Goal: Task Accomplishment & Management: Manage account settings

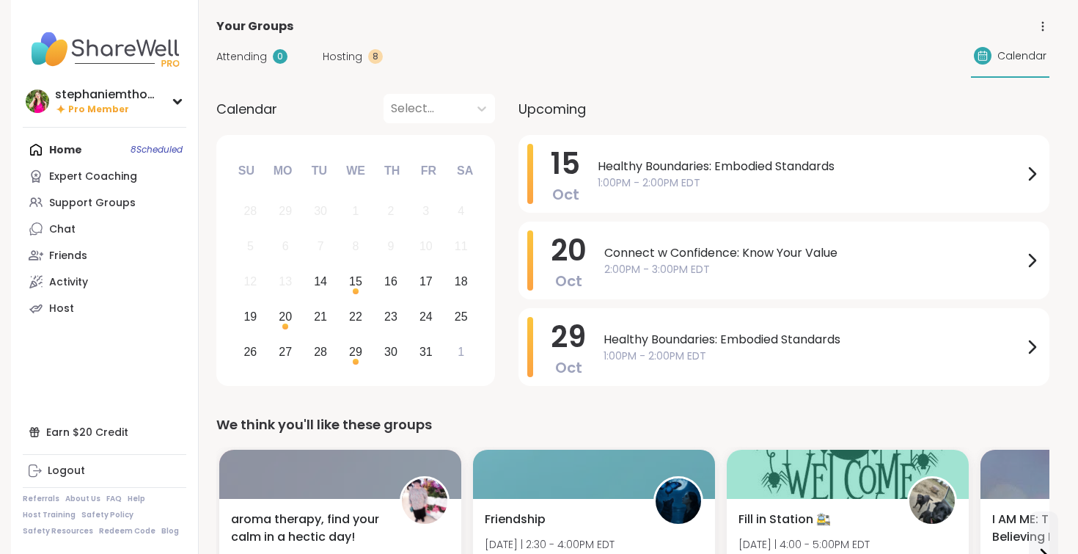
click at [713, 338] on span "Healthy Boundaries: Embodied Standards" at bounding box center [812, 340] width 419 height 18
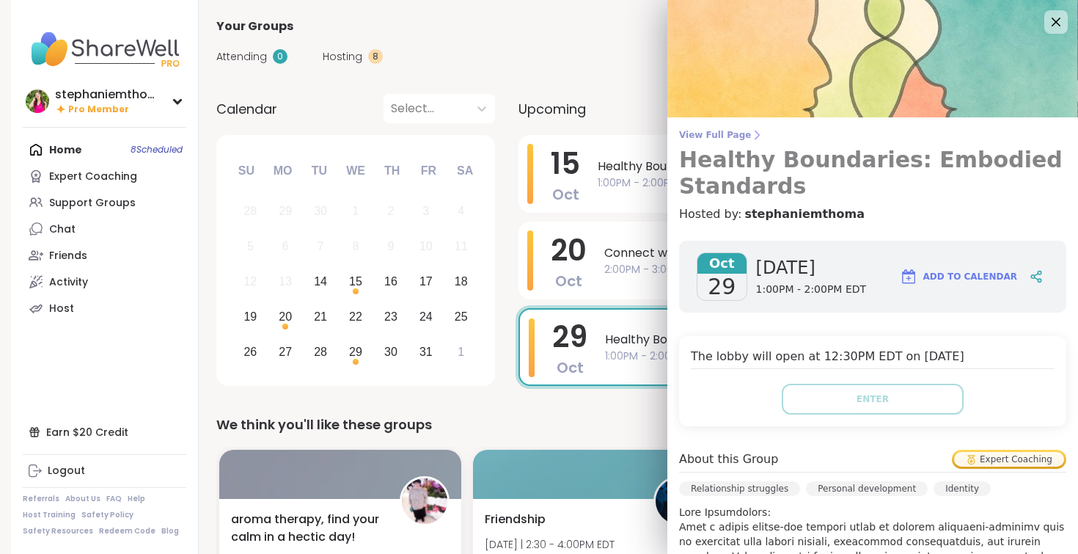
click at [751, 135] on icon at bounding box center [757, 135] width 12 height 12
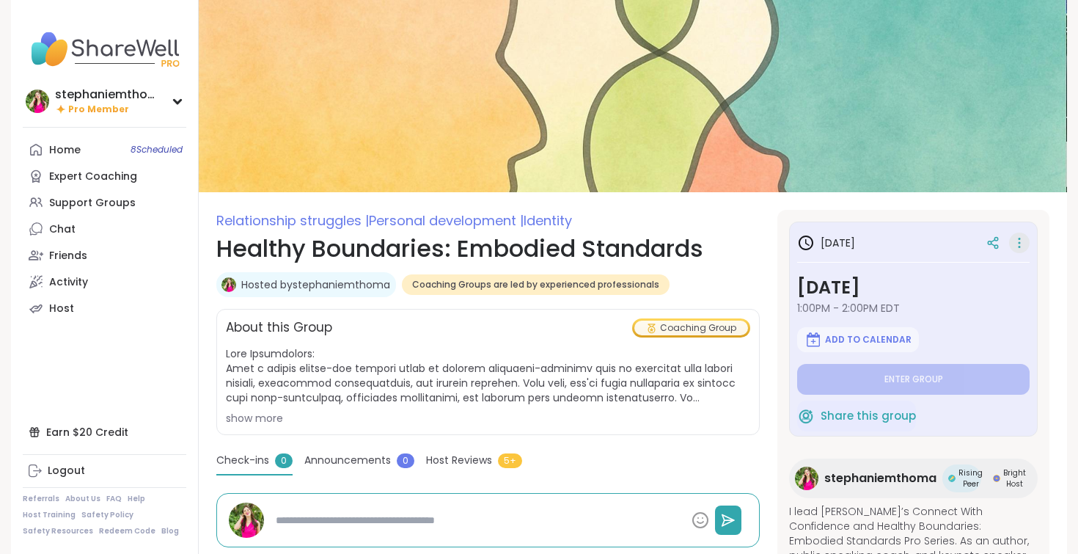
click at [1020, 243] on icon at bounding box center [1019, 242] width 15 height 21
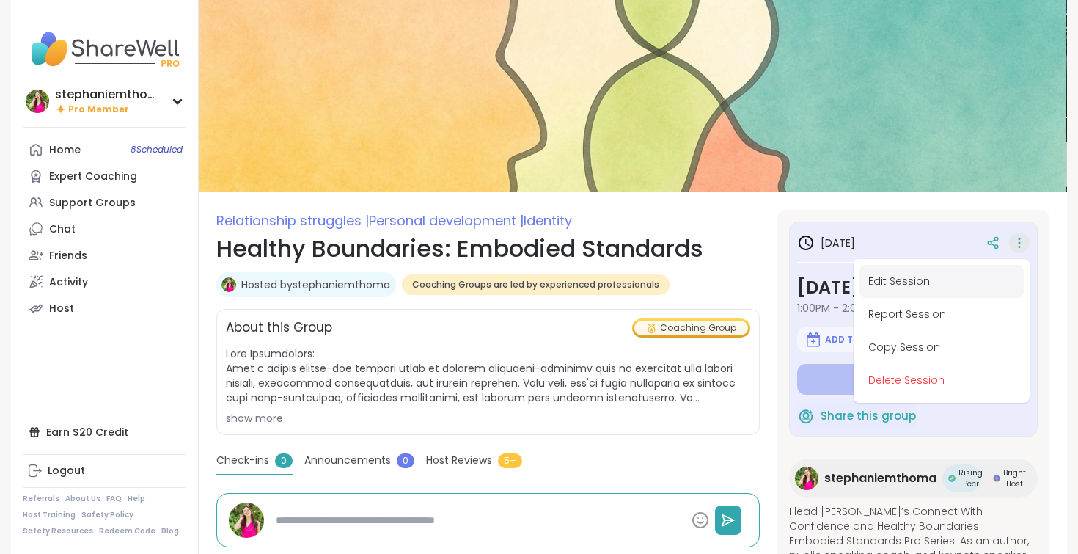
click at [943, 280] on button "Edit Session" at bounding box center [941, 281] width 164 height 33
type textarea "*"
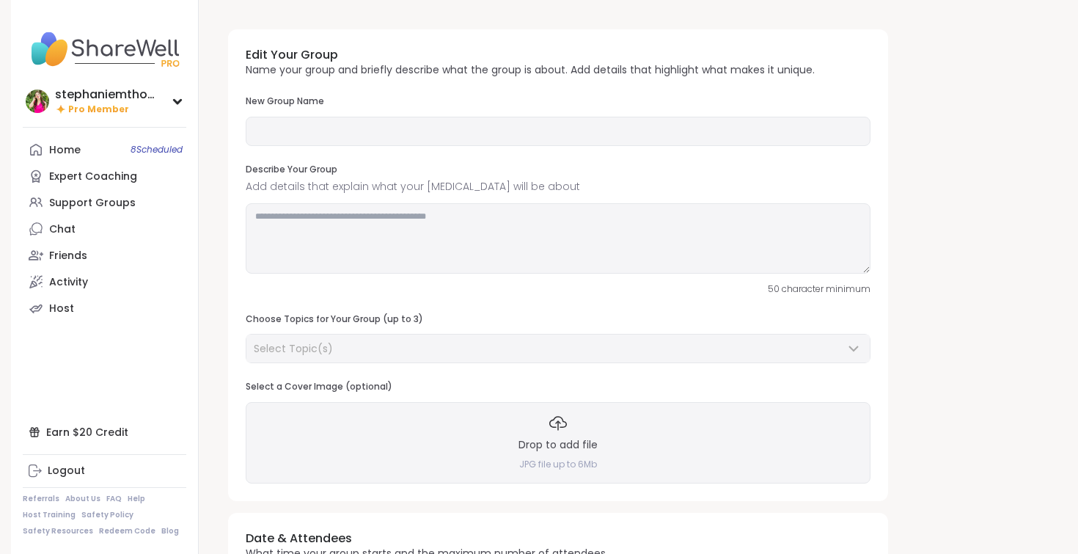
type input "**********"
type textarea "**********"
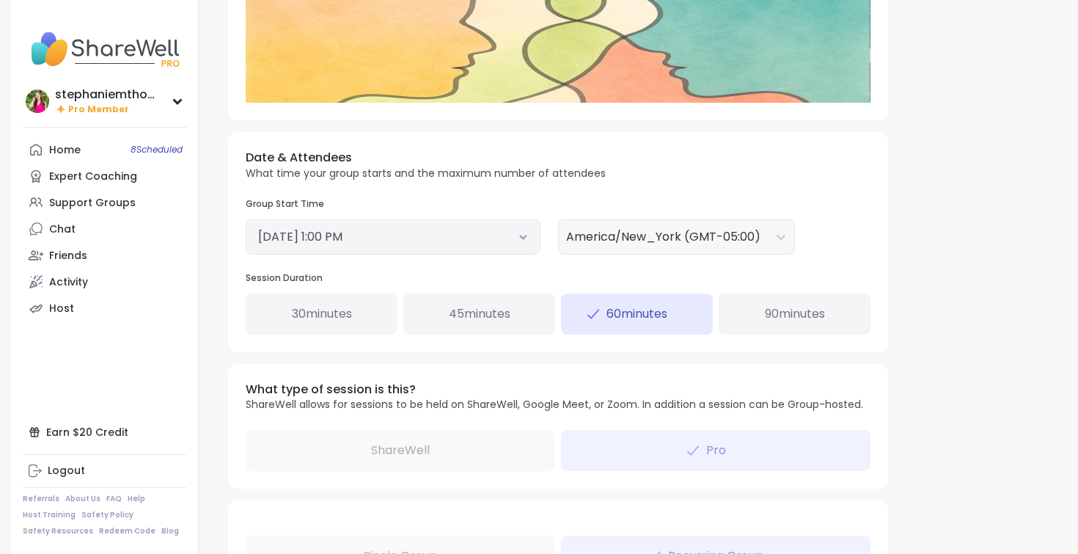
scroll to position [437, 0]
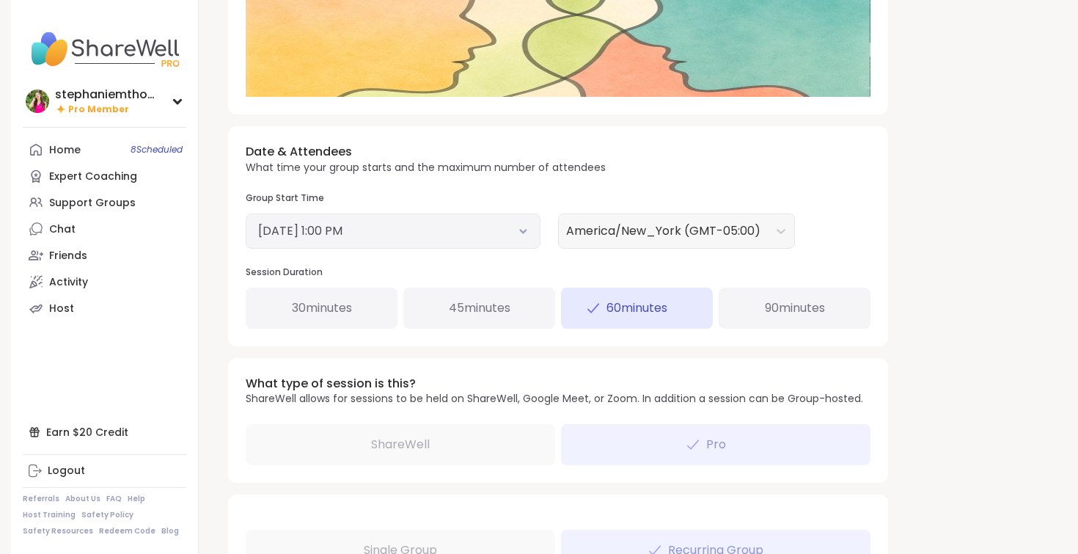
click at [471, 229] on button "October 29, 2025 1:00 PM" at bounding box center [393, 231] width 270 height 18
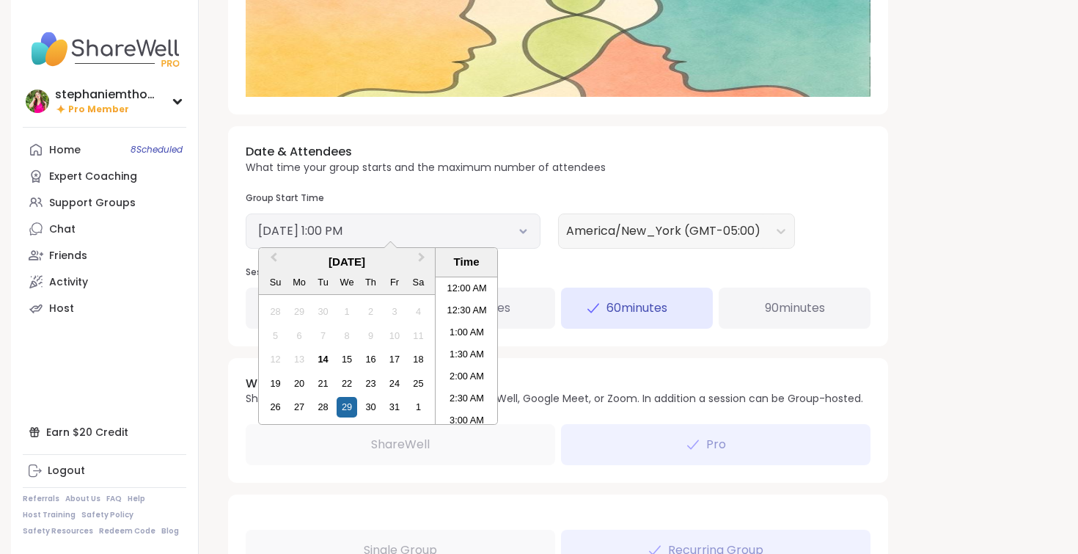
scroll to position [510, 0]
click at [299, 410] on div "27" at bounding box center [300, 407] width 20 height 20
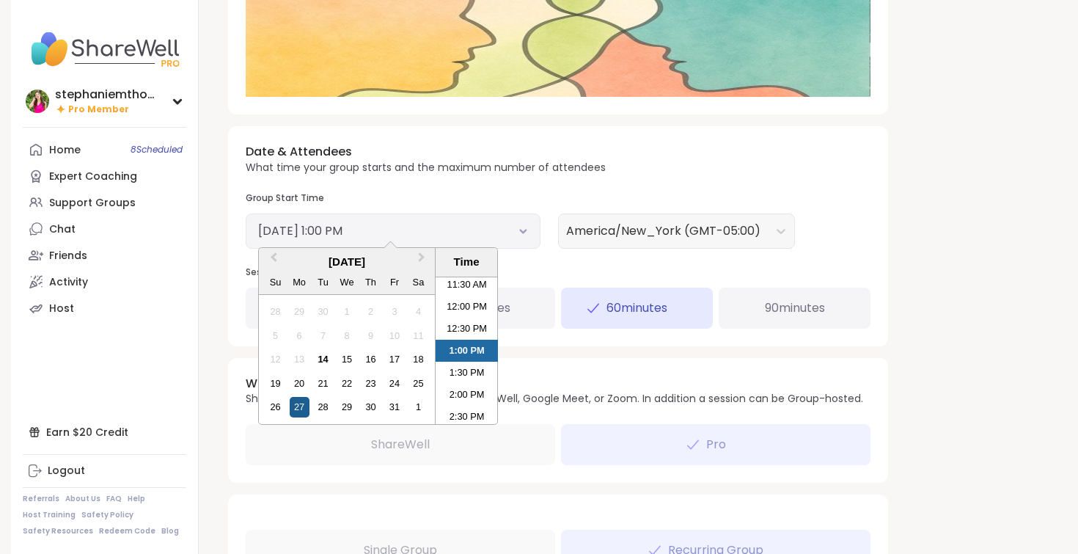
click at [299, 410] on div "27" at bounding box center [300, 407] width 20 height 20
click at [534, 196] on h3 "Group Start Time" at bounding box center [393, 198] width 295 height 12
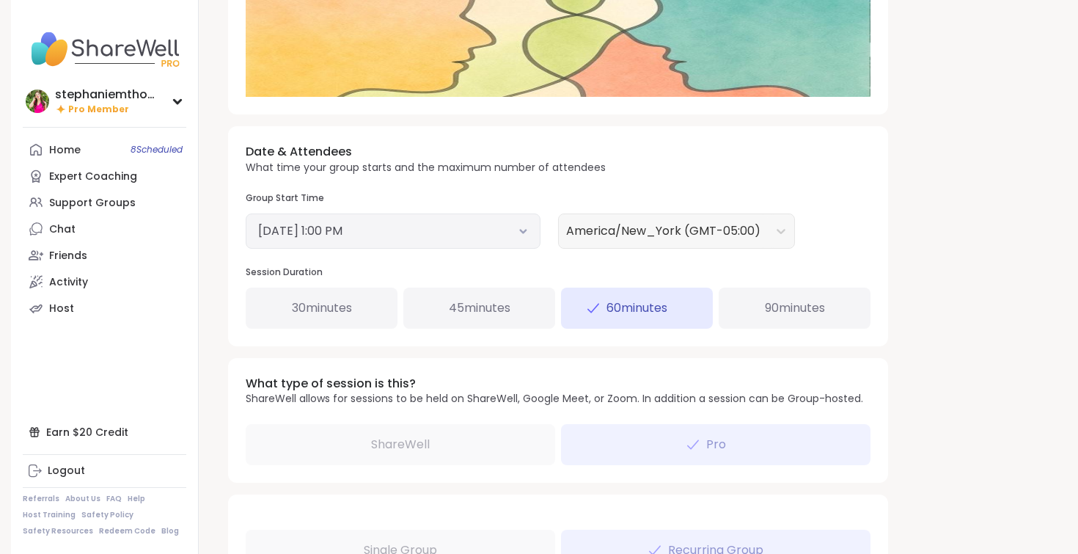
scroll to position [735, 0]
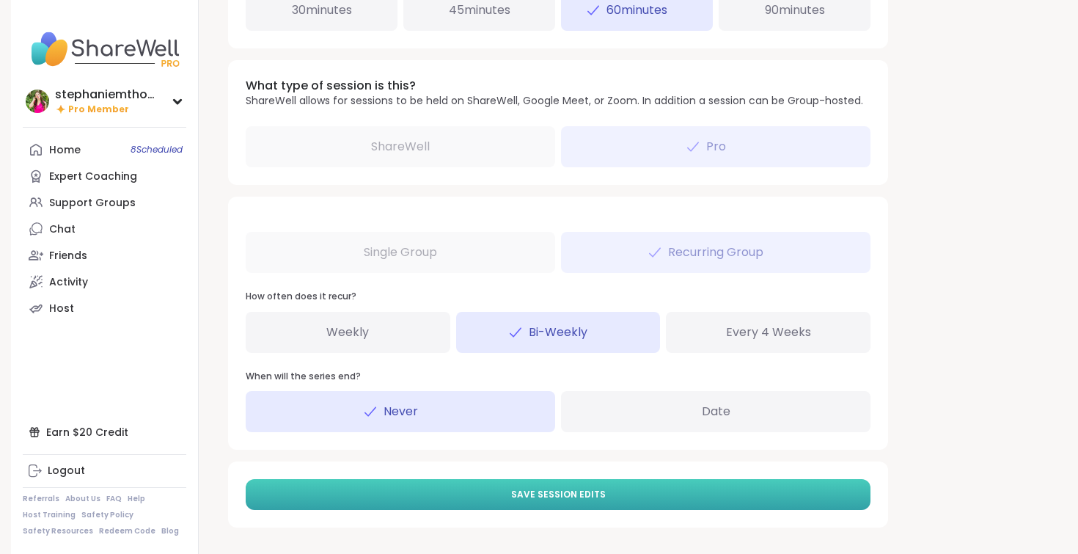
click at [530, 499] on span "Save Session Edits" at bounding box center [558, 494] width 95 height 13
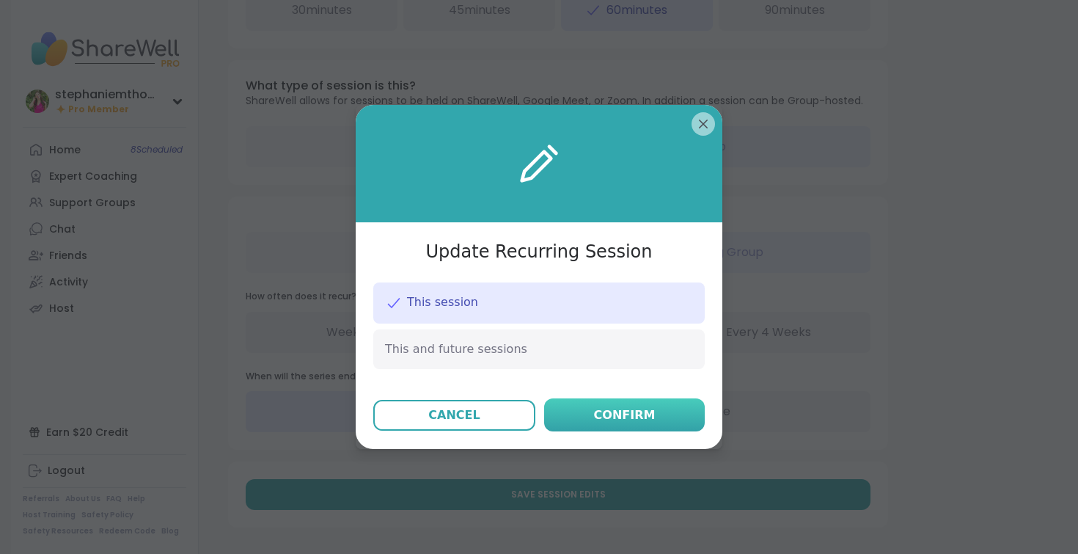
click at [590, 422] on button "Confirm" at bounding box center [624, 414] width 161 height 33
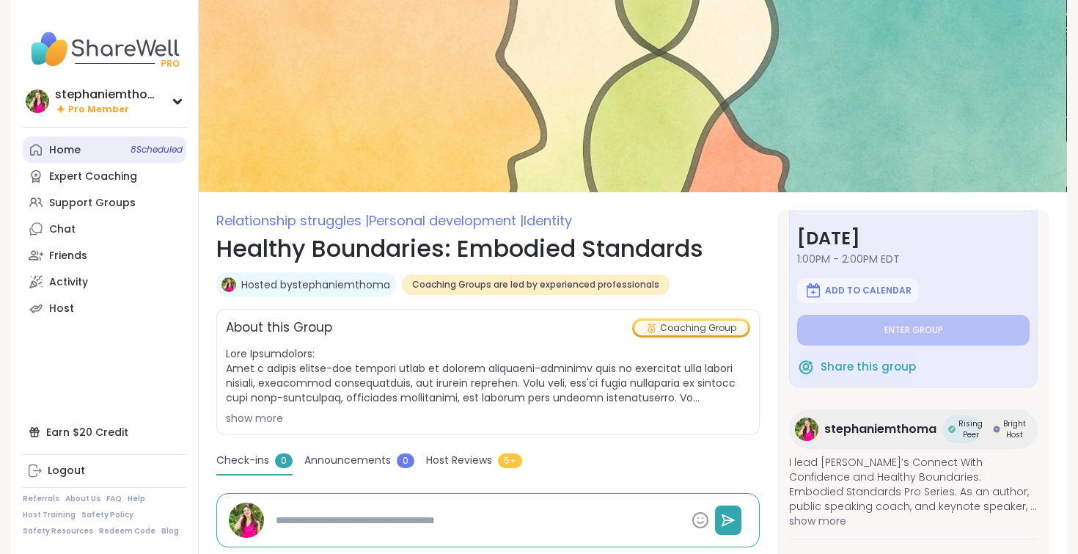
click at [90, 150] on link "Home 8 Scheduled" at bounding box center [104, 149] width 163 height 26
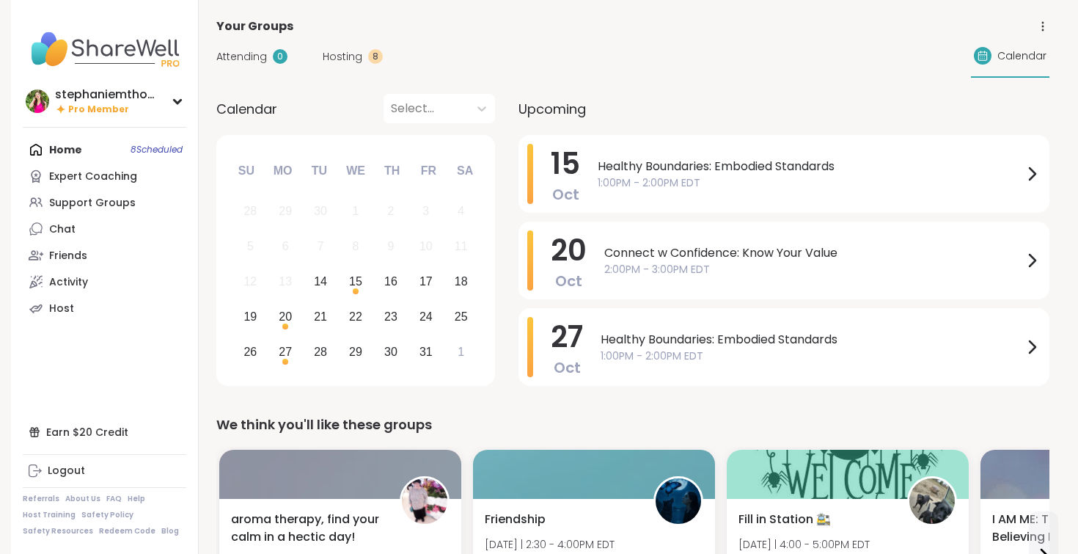
click at [334, 51] on span "Hosting" at bounding box center [343, 56] width 40 height 15
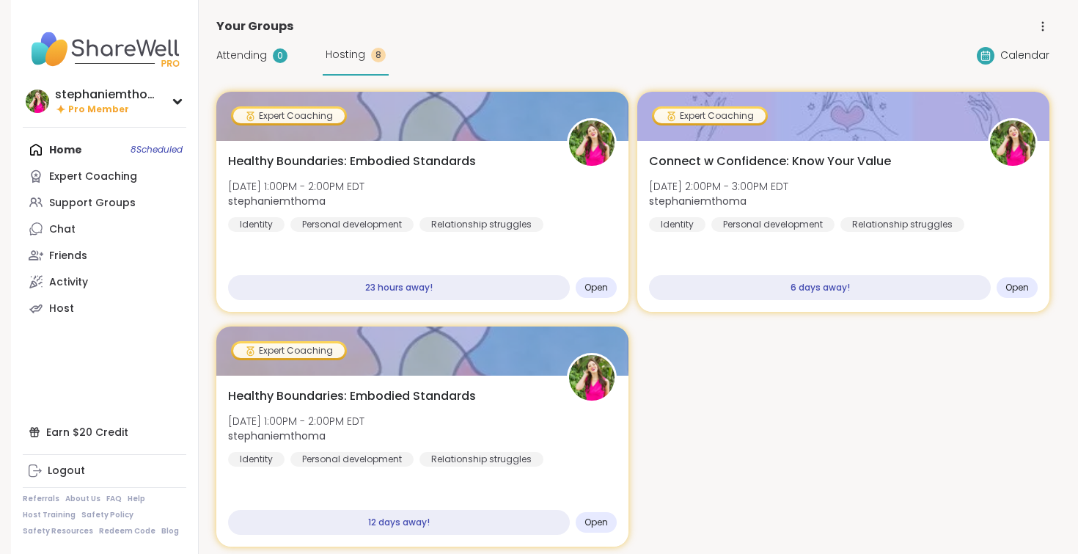
scroll to position [219, 0]
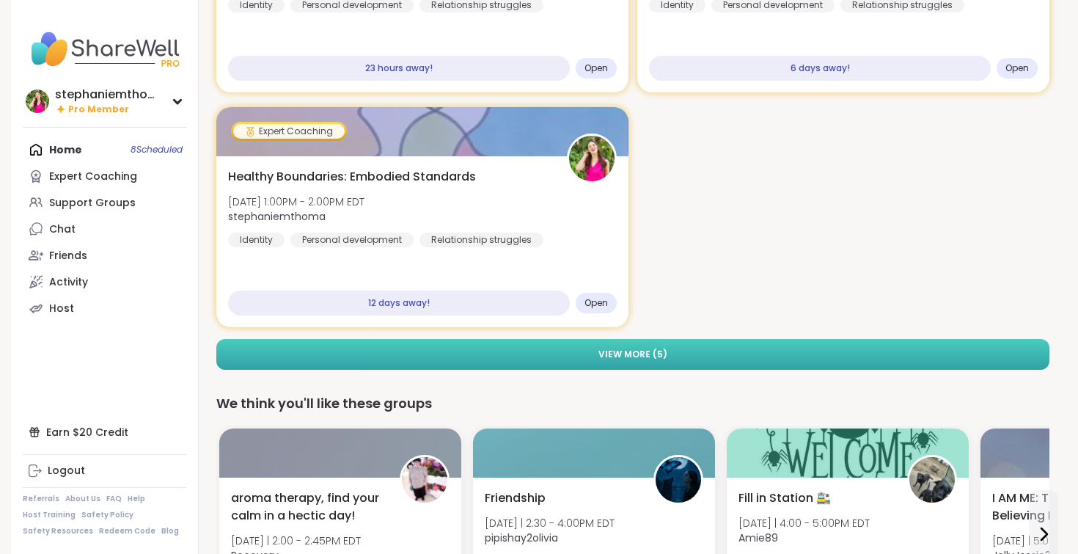
click at [657, 343] on button "View More ( 5 )" at bounding box center [632, 354] width 833 height 31
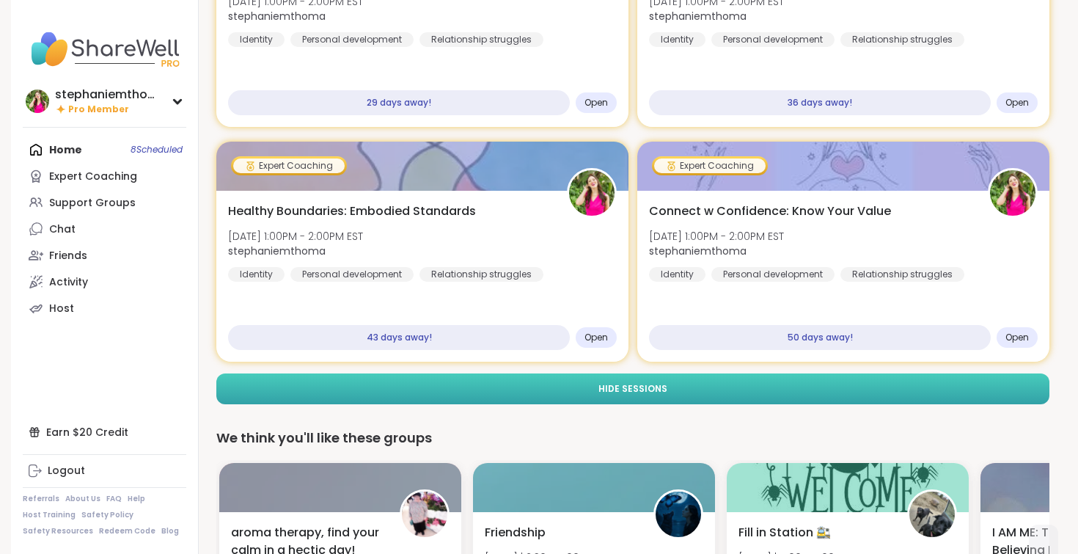
scroll to position [655, 0]
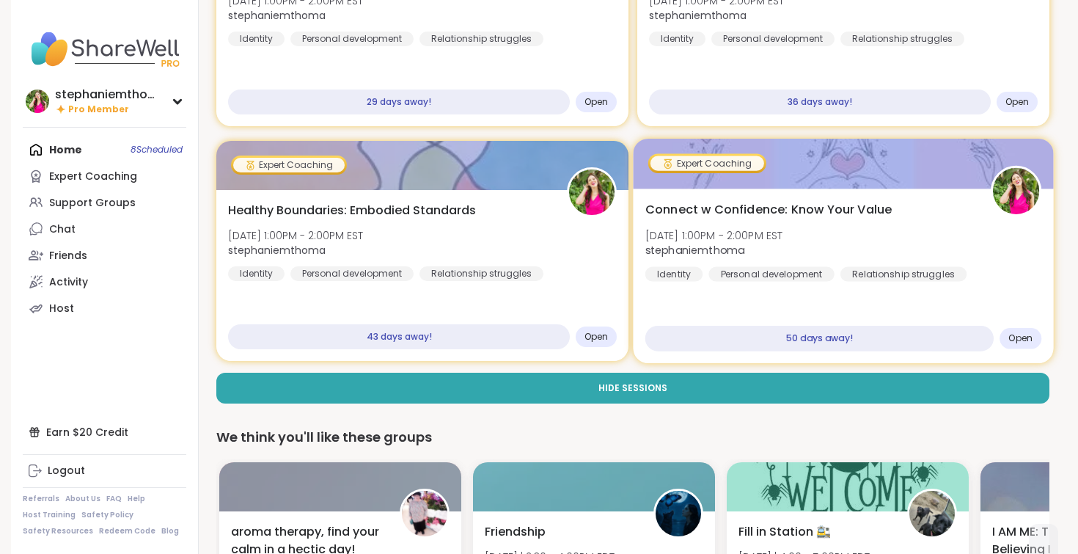
click at [1029, 332] on span "Open" at bounding box center [1020, 338] width 24 height 12
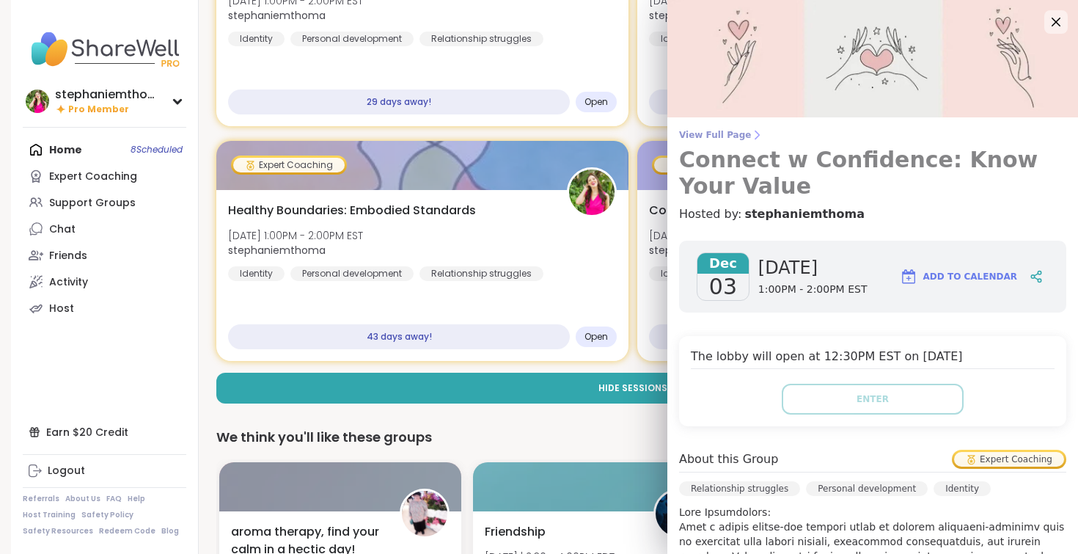
click at [751, 135] on icon at bounding box center [757, 135] width 12 height 12
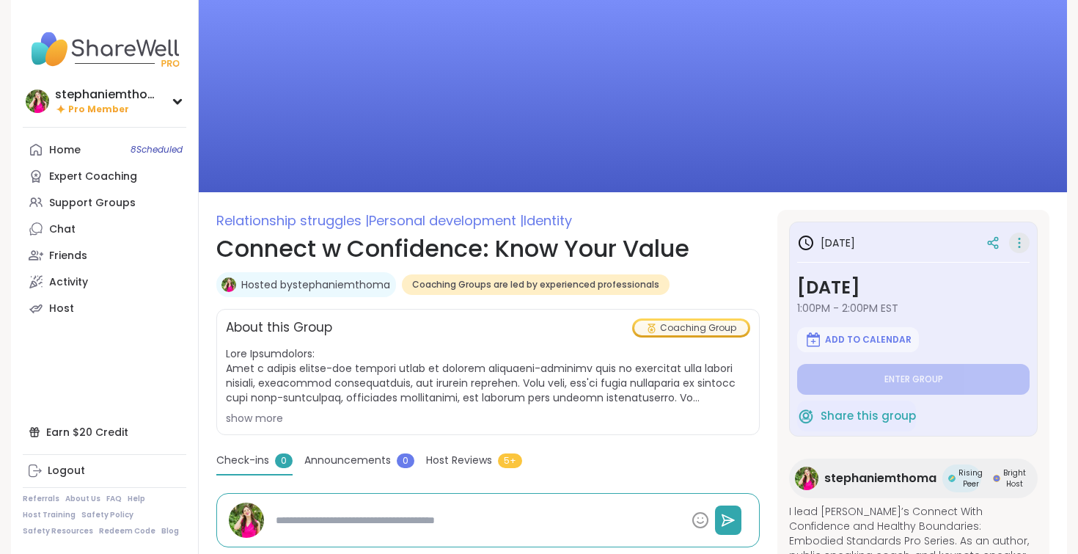
click at [1023, 243] on icon at bounding box center [1019, 242] width 15 height 21
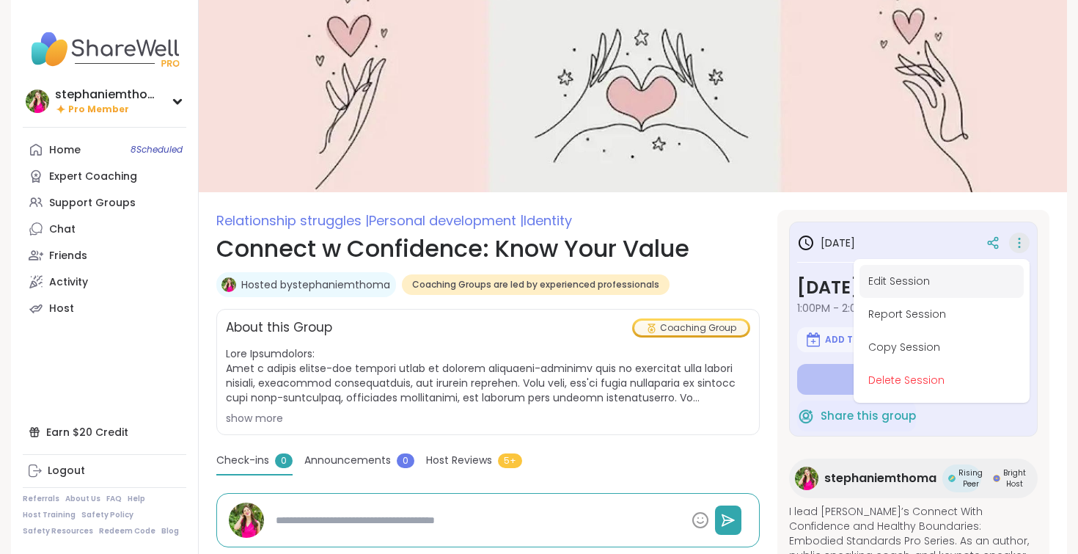
click at [980, 265] on button "Edit Session" at bounding box center [941, 281] width 164 height 33
type textarea "*"
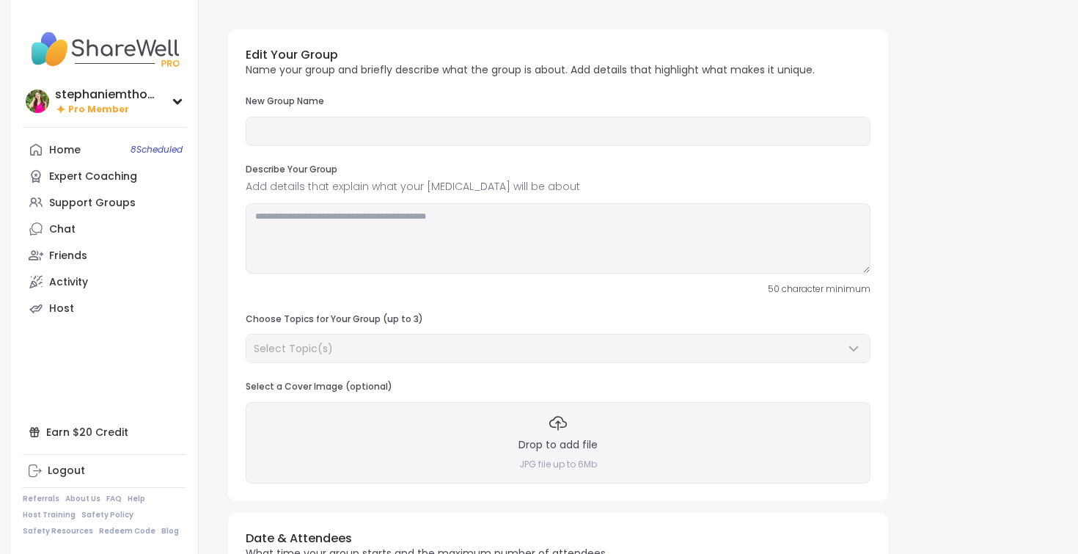
type input "**********"
type textarea "**********"
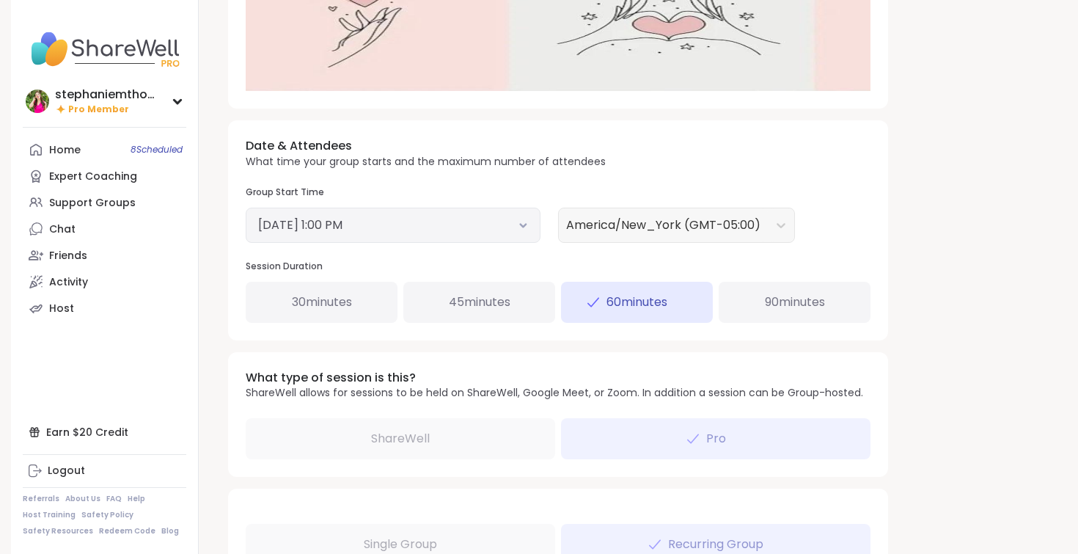
scroll to position [465, 0]
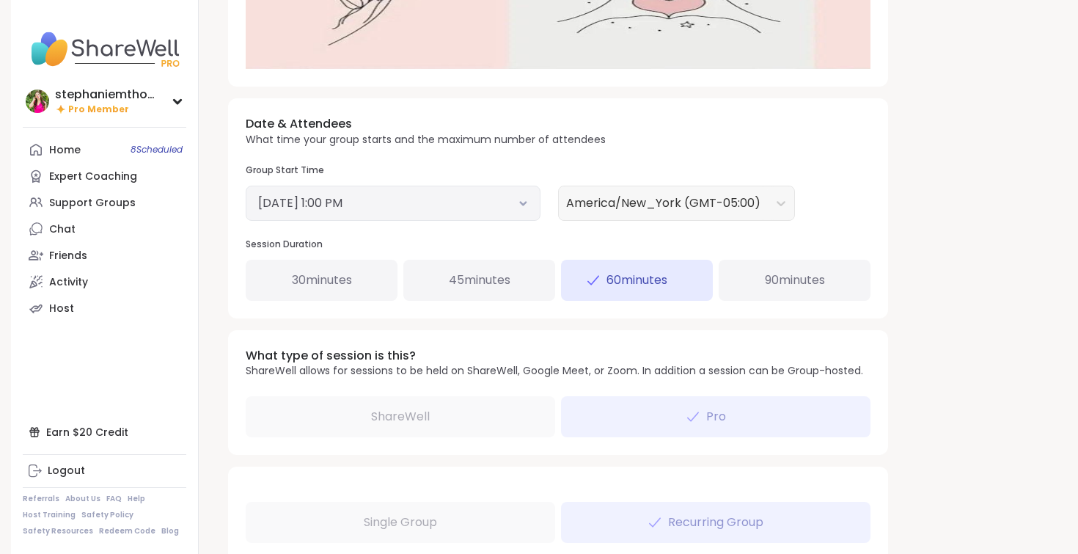
click at [458, 212] on div "December 3, 2025 1:00 PM" at bounding box center [393, 202] width 295 height 35
click at [527, 206] on button "December 3, 2025 1:00 PM" at bounding box center [393, 203] width 270 height 18
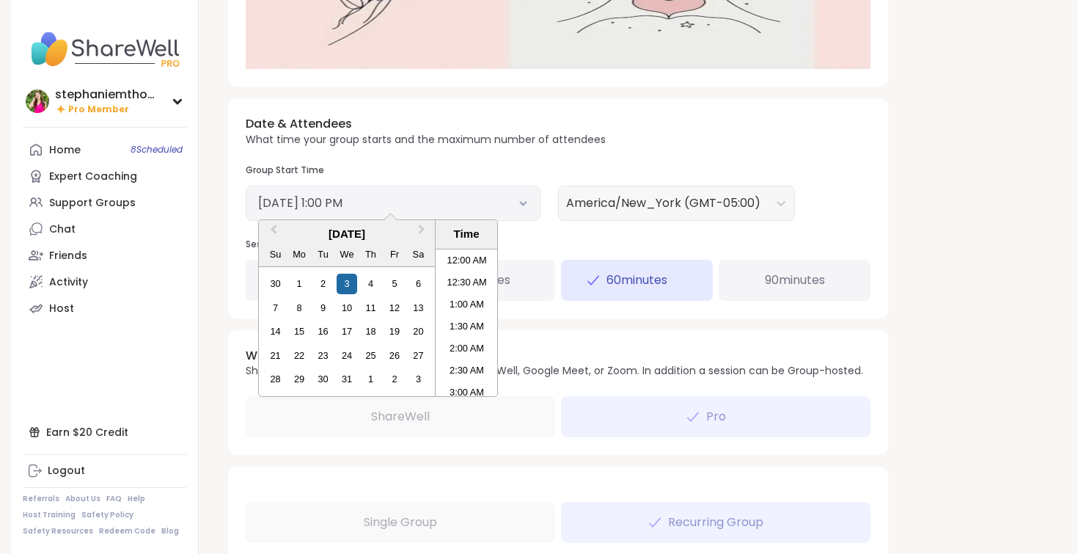
scroll to position [510, 0]
click at [376, 157] on div "Date & Attendees What time your group starts and the maximum number of attendee…" at bounding box center [558, 208] width 660 height 220
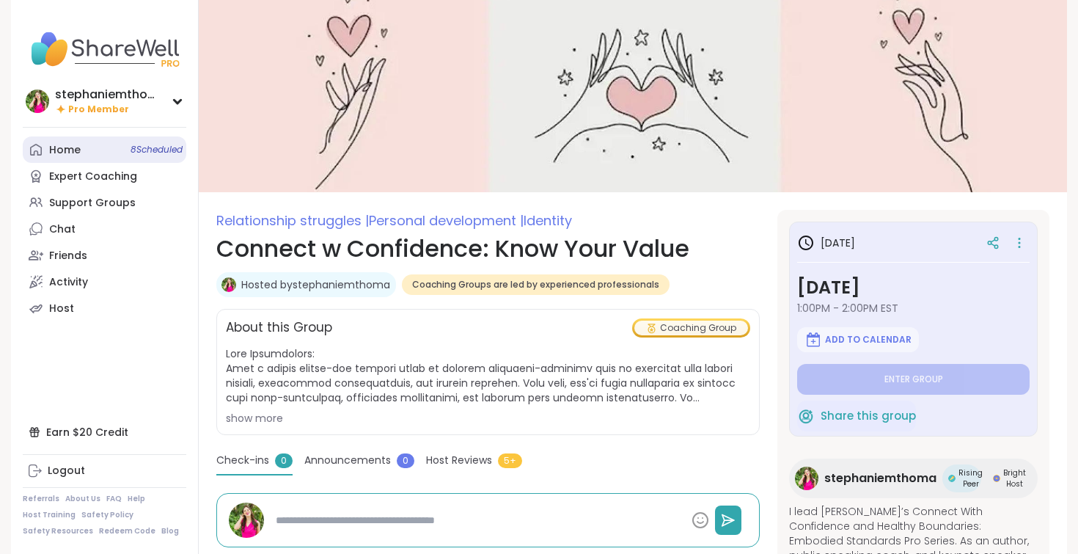
click at [117, 140] on link "Home 8 Scheduled" at bounding box center [104, 149] width 163 height 26
type textarea "*"
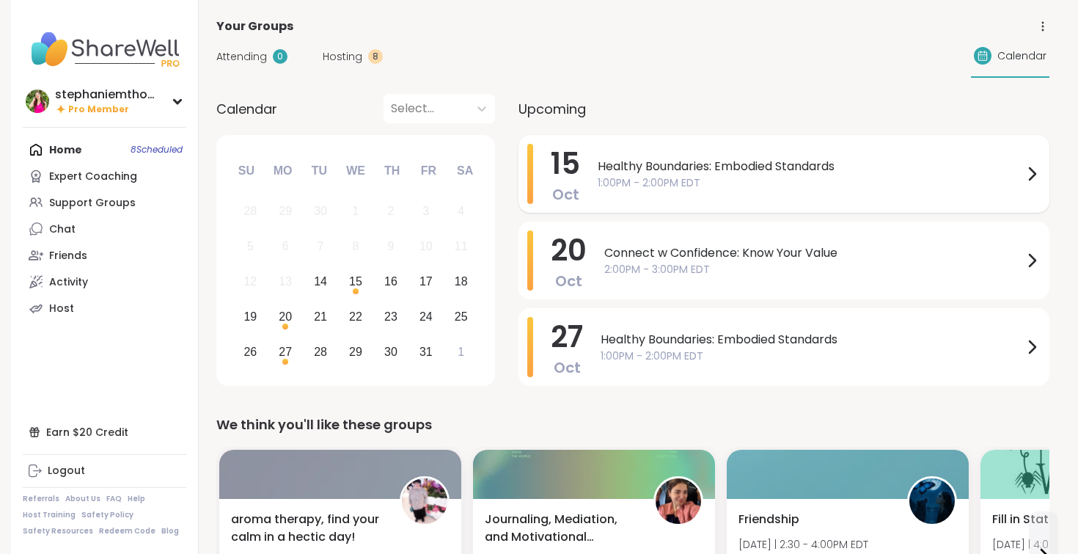
click at [718, 175] on span "1:00PM - 2:00PM EDT" at bounding box center [810, 182] width 425 height 15
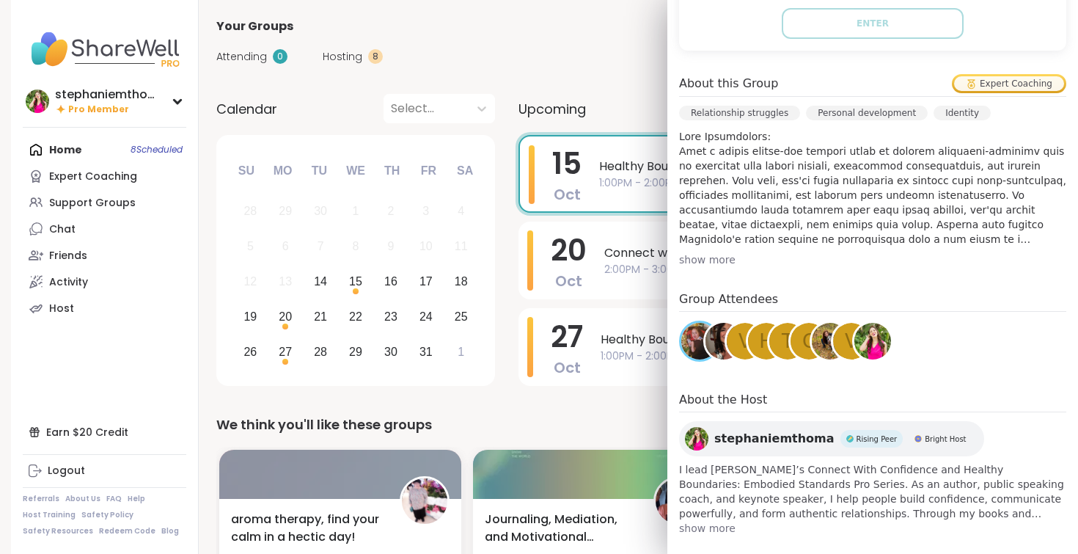
scroll to position [392, 0]
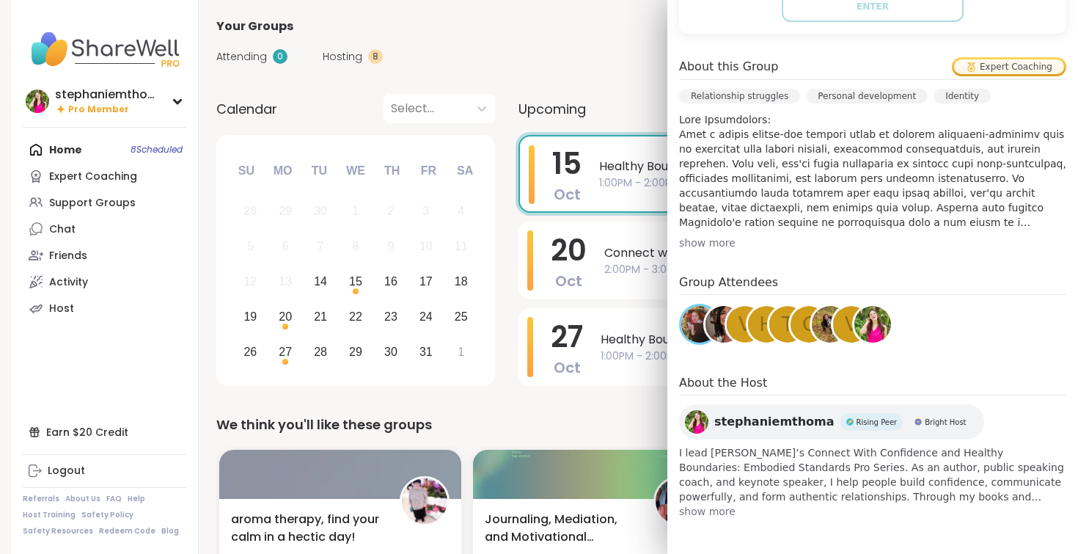
click at [817, 316] on img at bounding box center [830, 324] width 37 height 37
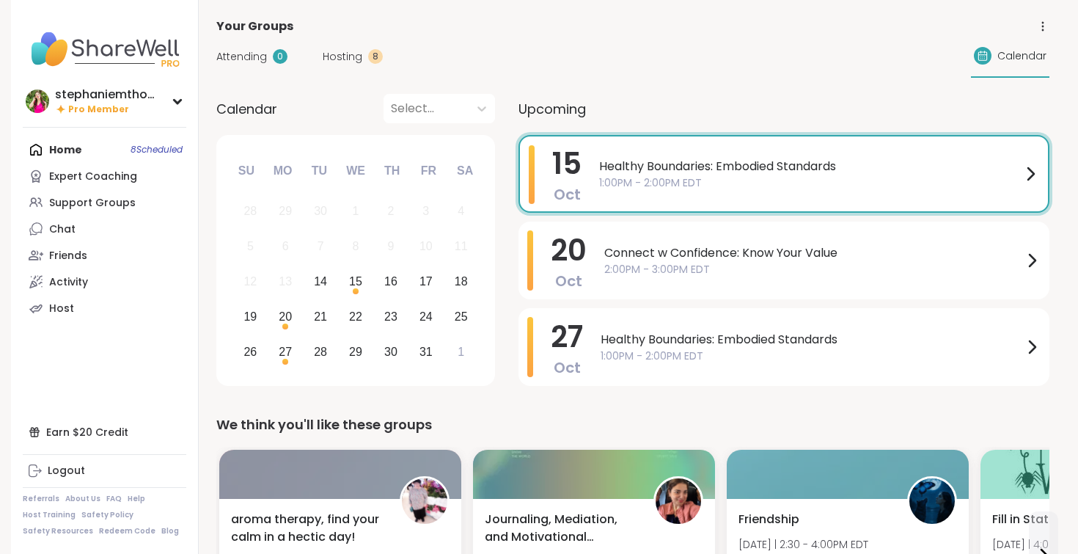
click at [497, 61] on div "Attending 0 Hosting 8 Calendar" at bounding box center [632, 56] width 833 height 43
click at [991, 55] on div at bounding box center [983, 56] width 18 height 18
click at [477, 113] on icon at bounding box center [481, 108] width 15 height 15
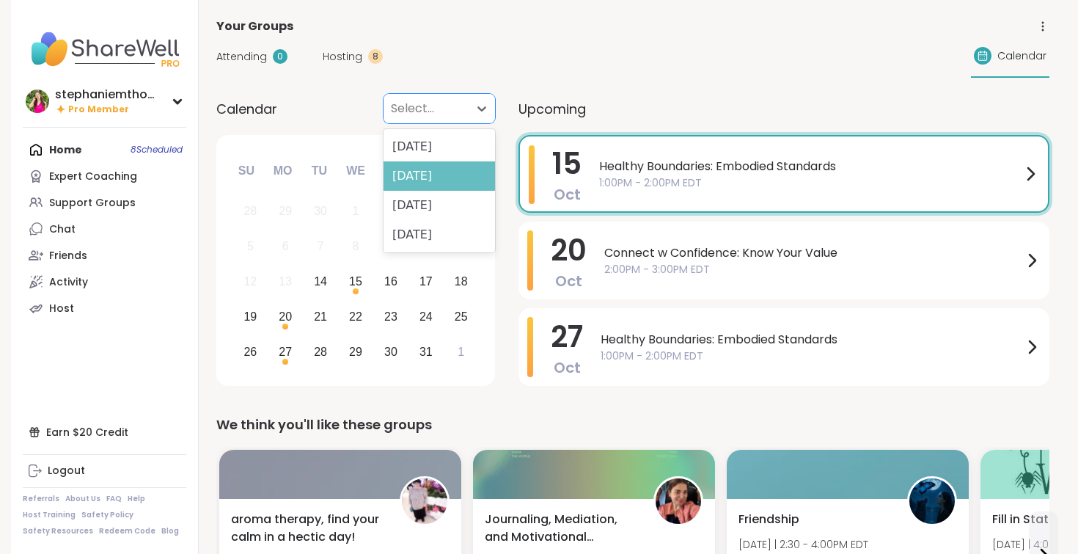
click at [469, 180] on div "November 2025" at bounding box center [438, 175] width 111 height 29
